Goal: Task Accomplishment & Management: Use online tool/utility

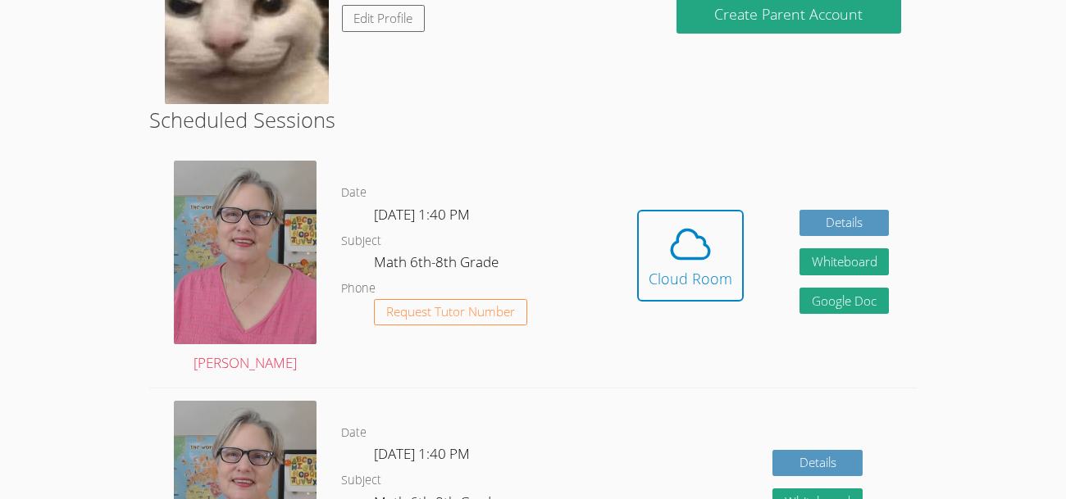
scroll to position [324, 0]
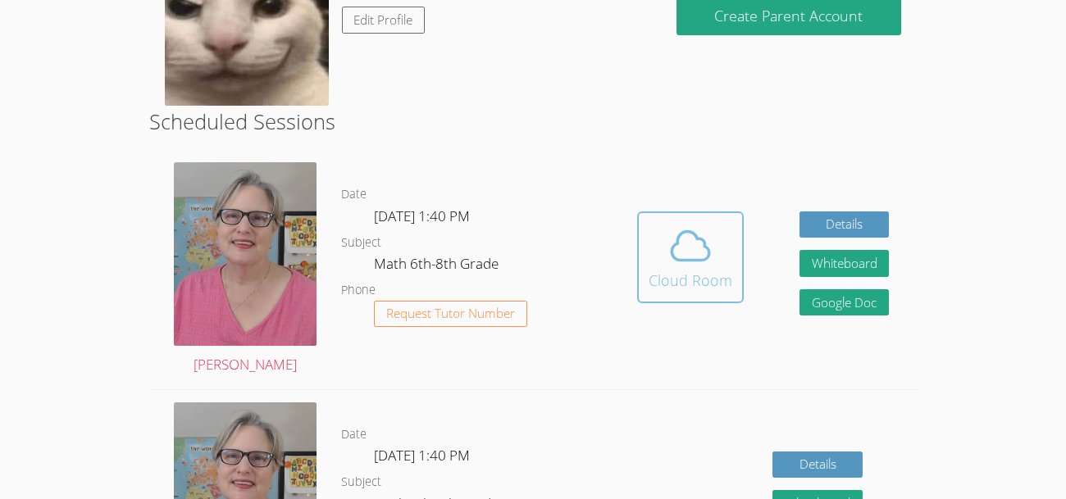
click at [674, 284] on div "Cloud Room" at bounding box center [691, 280] width 84 height 23
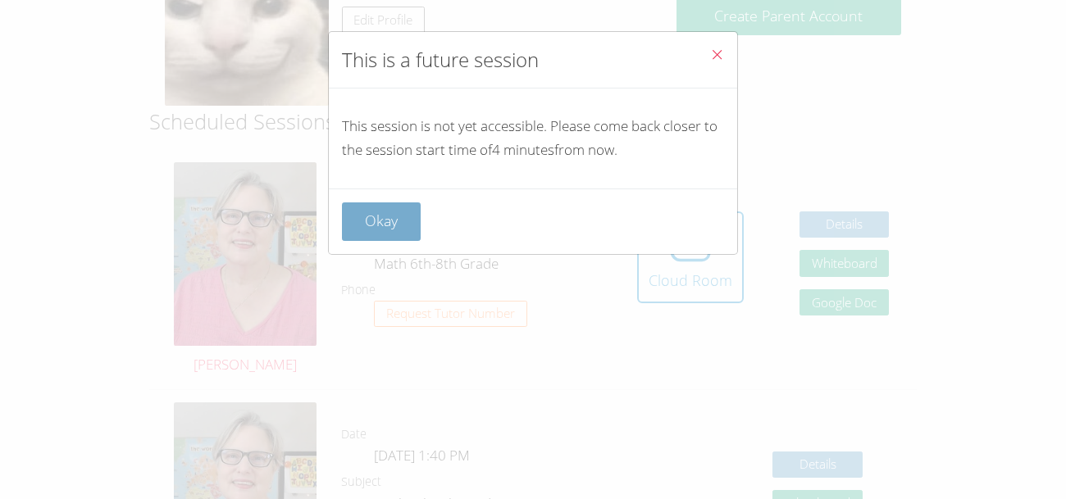
click at [394, 212] on button "Okay" at bounding box center [381, 222] width 79 height 39
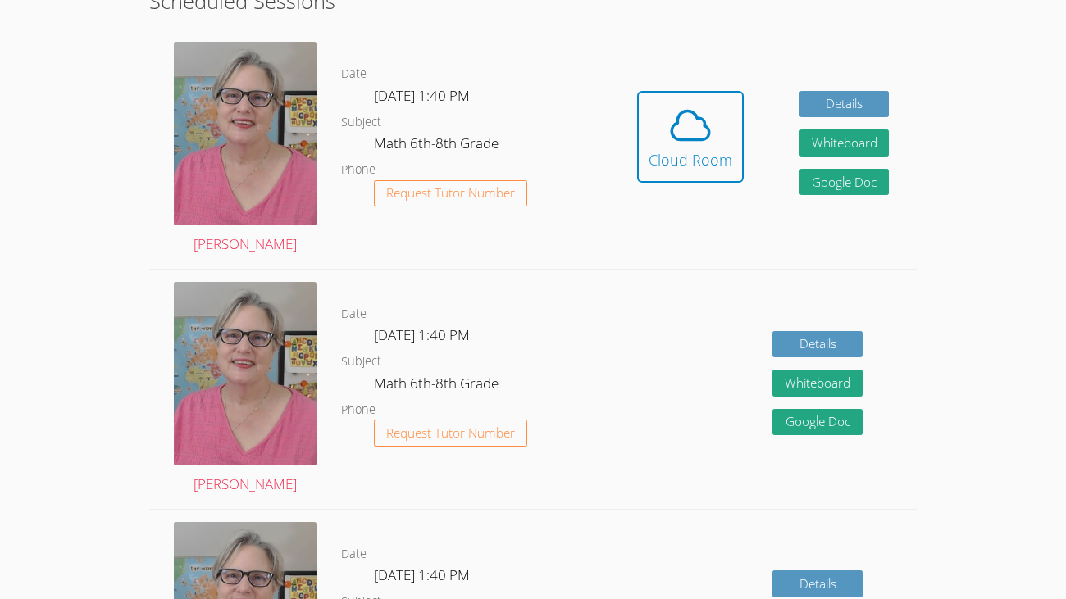
scroll to position [450, 0]
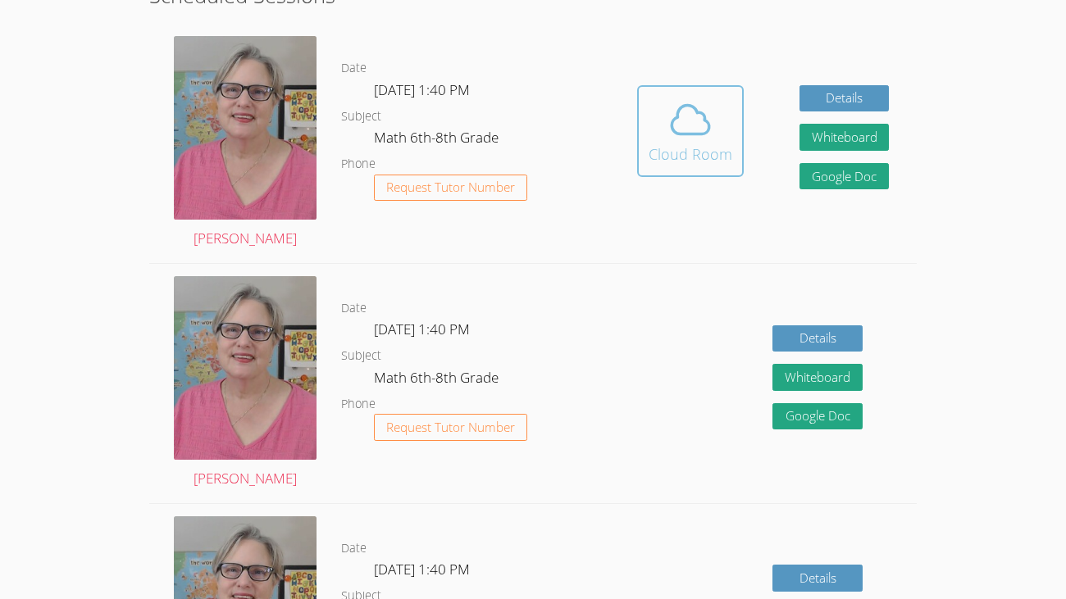
click at [685, 112] on icon at bounding box center [690, 120] width 46 height 46
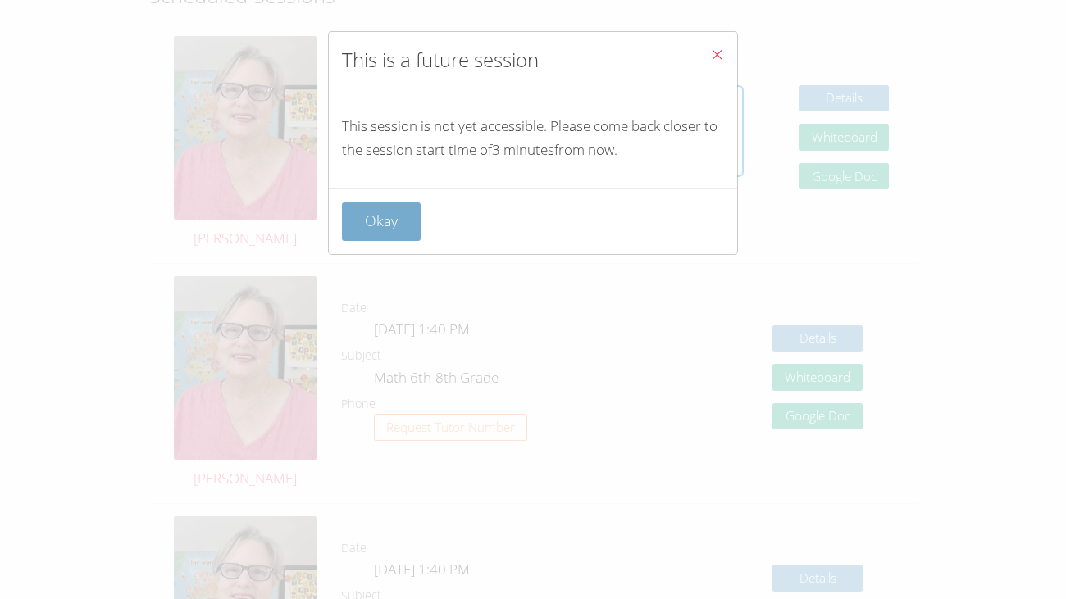
click at [375, 226] on button "Okay" at bounding box center [381, 222] width 79 height 39
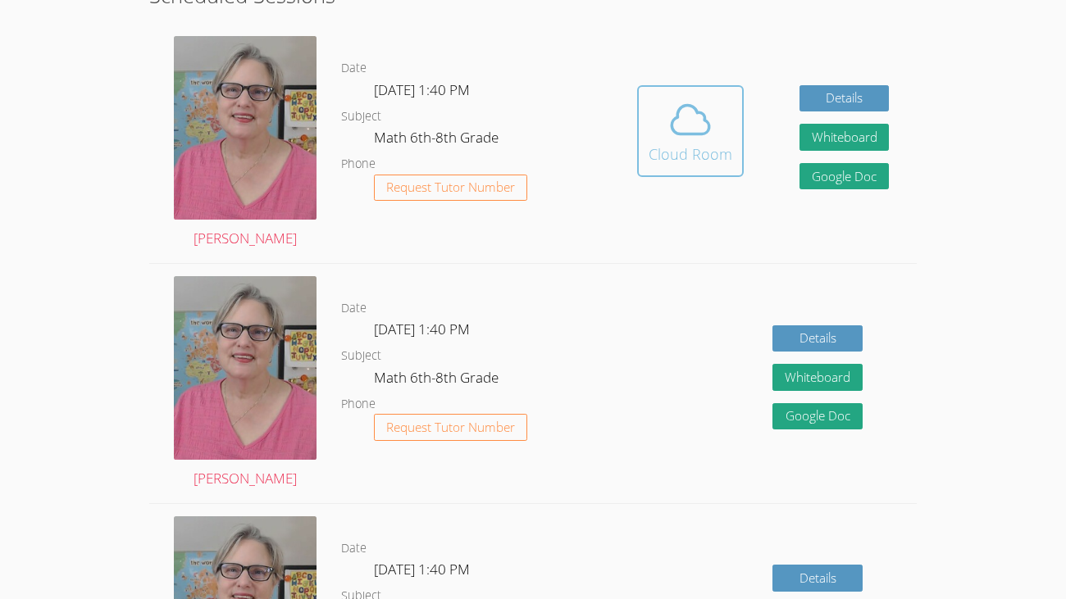
click at [708, 148] on div "Cloud Room" at bounding box center [691, 154] width 84 height 23
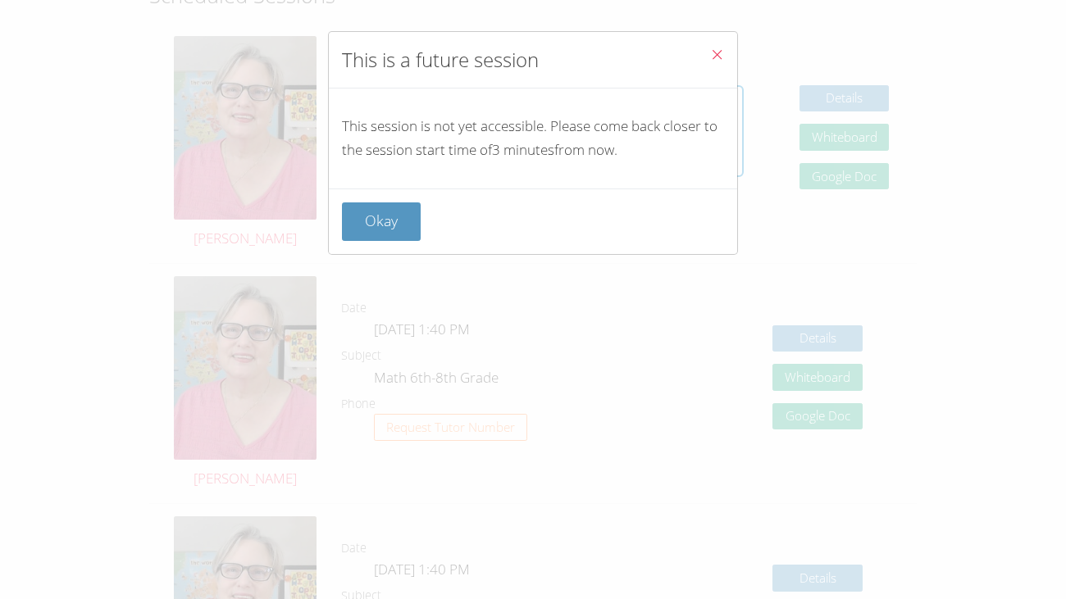
click at [718, 52] on icon "Close" at bounding box center [717, 55] width 14 height 14
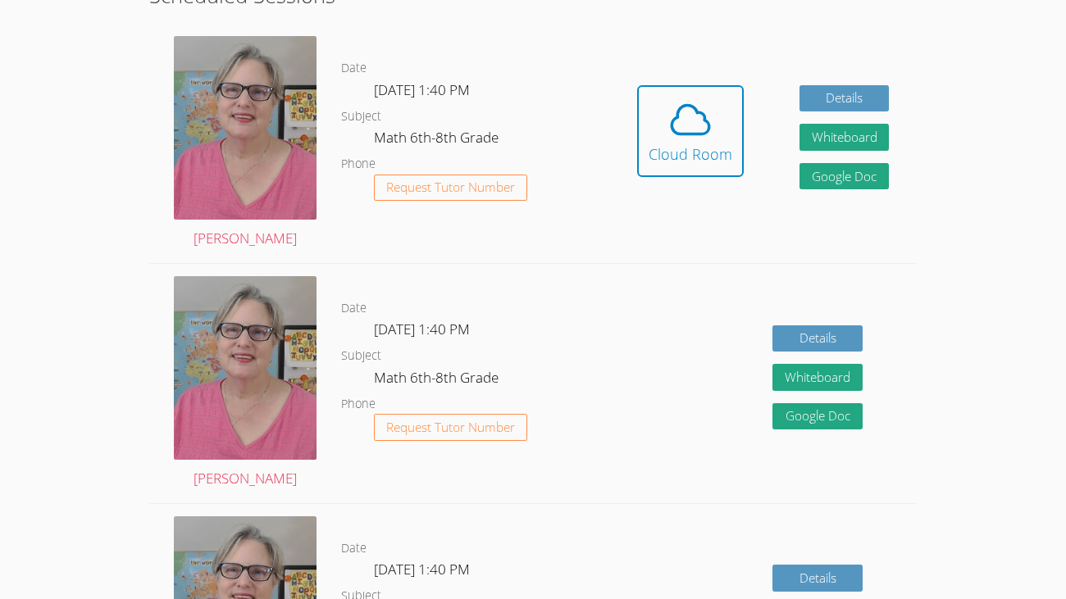
click at [637, 85] on button "Cloud Room" at bounding box center [690, 131] width 107 height 92
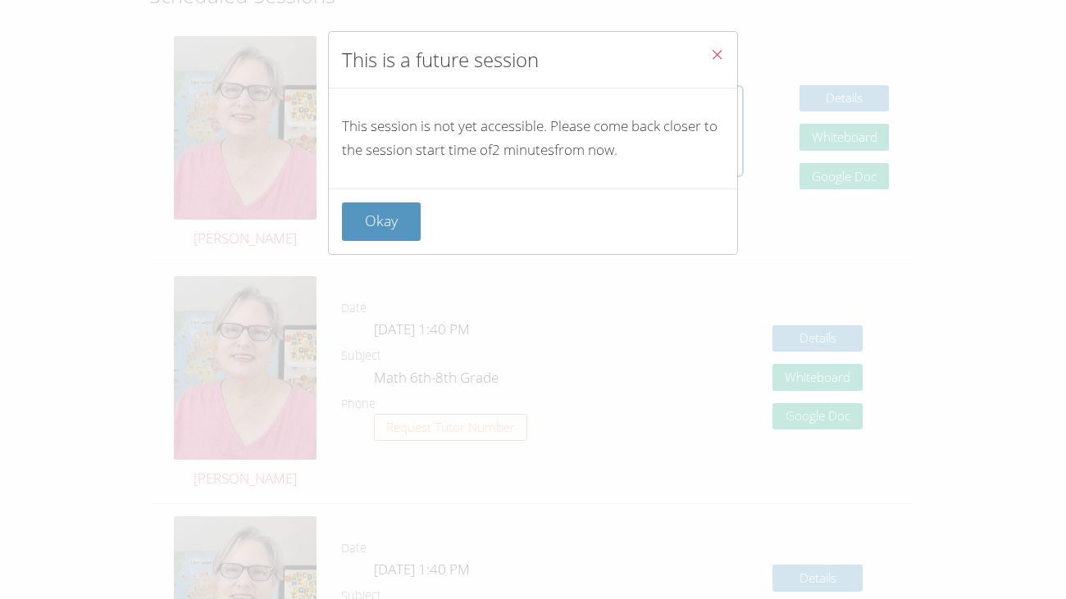
click at [722, 52] on icon "Close" at bounding box center [717, 55] width 14 height 14
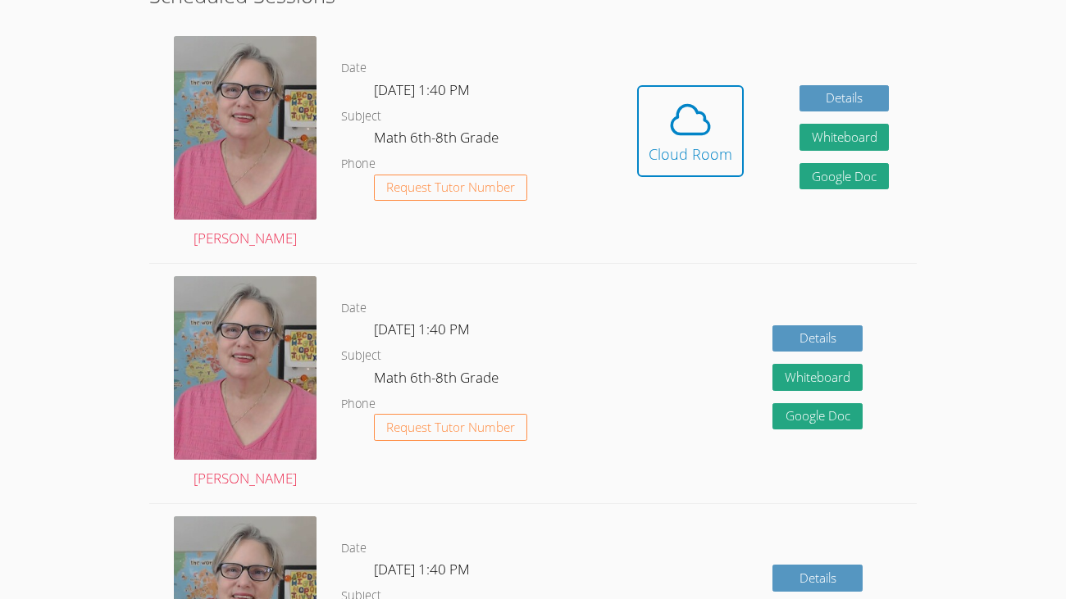
click at [731, 56] on div "Hidden Cloud Room Details Whiteboard Hidden Google Doc" at bounding box center [763, 143] width 307 height 239
click at [707, 150] on div "Cloud Room" at bounding box center [691, 154] width 84 height 23
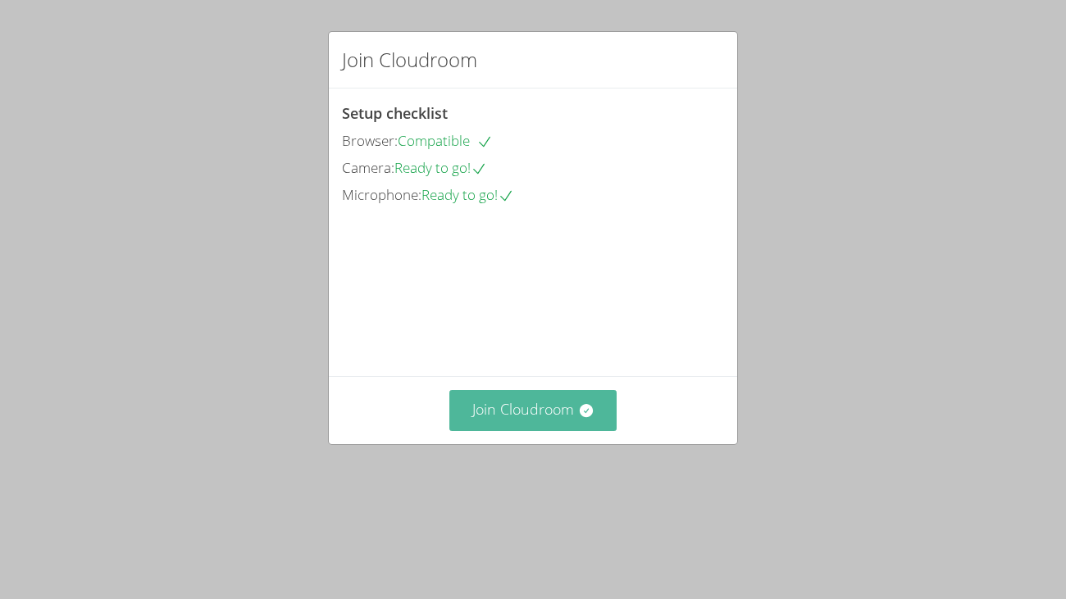
click at [578, 430] on button "Join Cloudroom" at bounding box center [533, 410] width 168 height 40
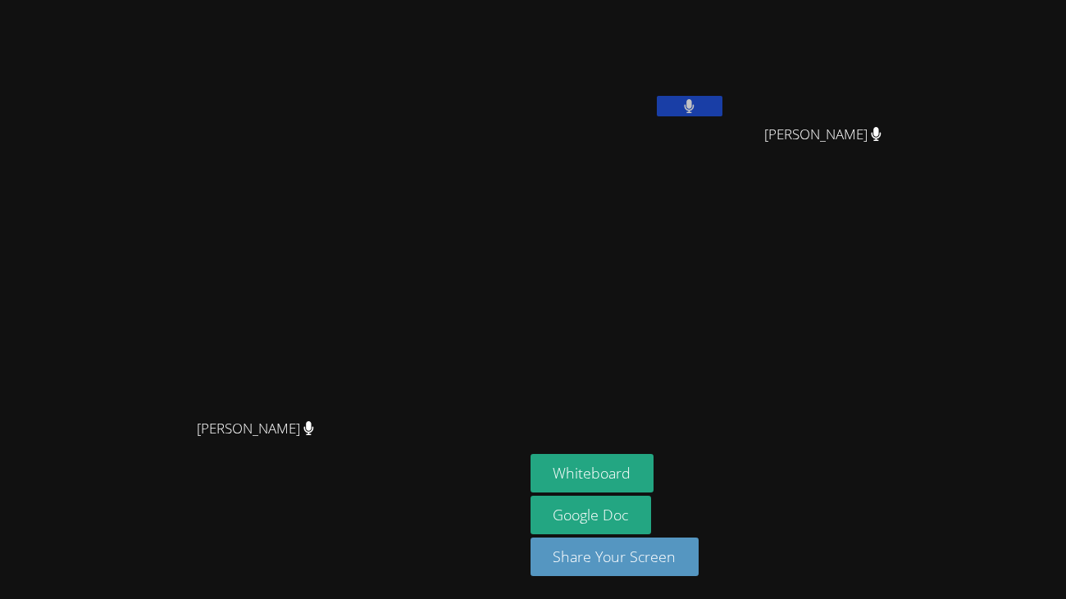
click at [786, 156] on div "[PERSON_NAME] Compo [PERSON_NAME]" at bounding box center [728, 94] width 397 height 175
click at [739, 240] on aside "Kyce Cochran Roland Compo Roland Compo Whiteboard Google Doc Share Your Screen" at bounding box center [729, 299] width 410 height 599
click at [654, 464] on button "Whiteboard" at bounding box center [592, 473] width 124 height 39
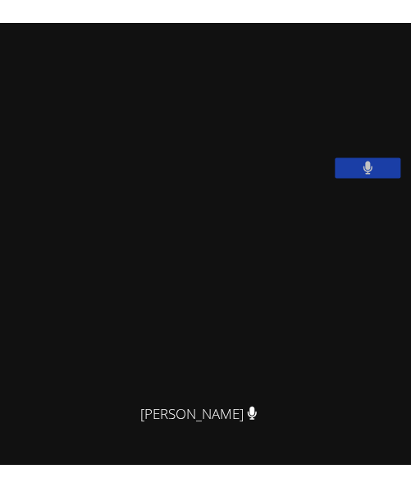
scroll to position [278, 0]
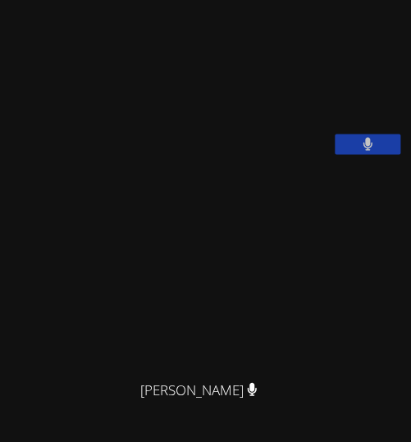
click at [141, 134] on video at bounding box center [130, 92] width 246 height 123
click at [118, 328] on video at bounding box center [205, 259] width 246 height 223
click at [182, 280] on video at bounding box center [205, 259] width 246 height 223
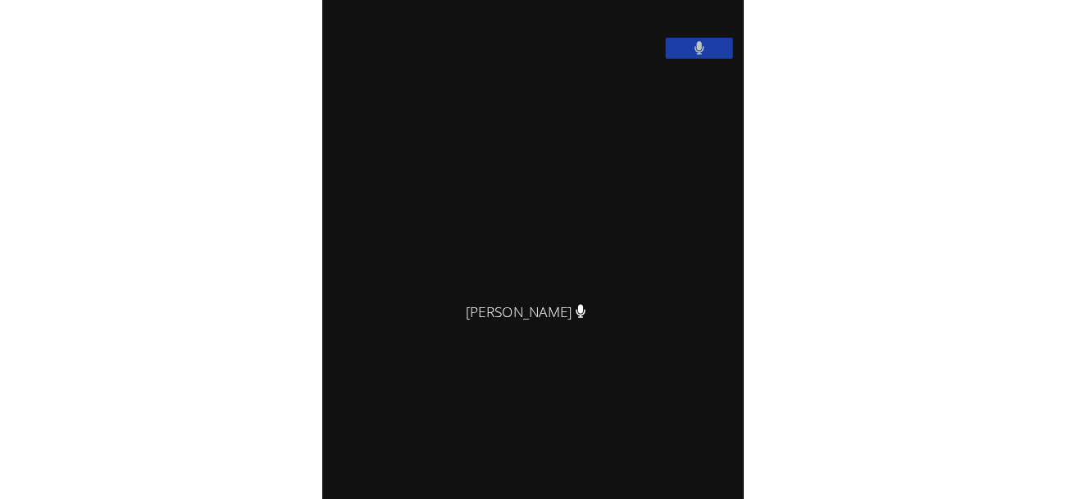
scroll to position [377, 0]
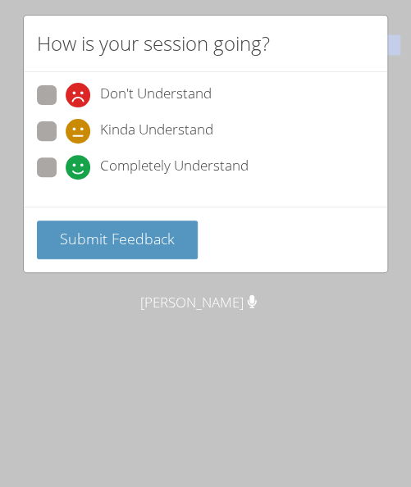
click at [127, 156] on span "Completely Understand" at bounding box center [174, 167] width 148 height 25
click at [80, 157] on input "Completely Understand" at bounding box center [73, 164] width 14 height 14
radio input "true"
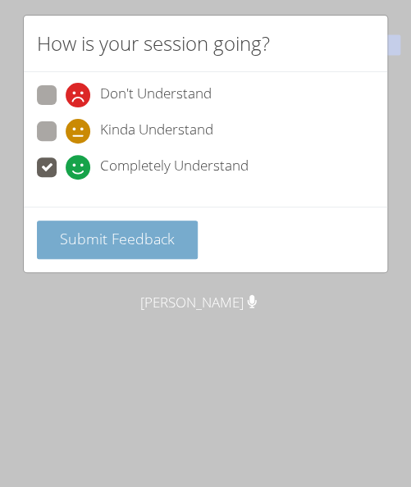
click at [88, 242] on span "Submit Feedback" at bounding box center [117, 239] width 115 height 20
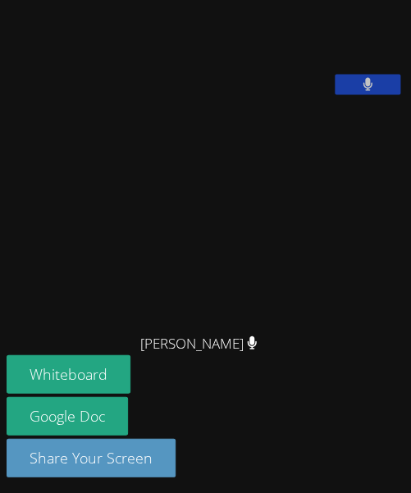
scroll to position [444, 0]
